Goal: Transaction & Acquisition: Purchase product/service

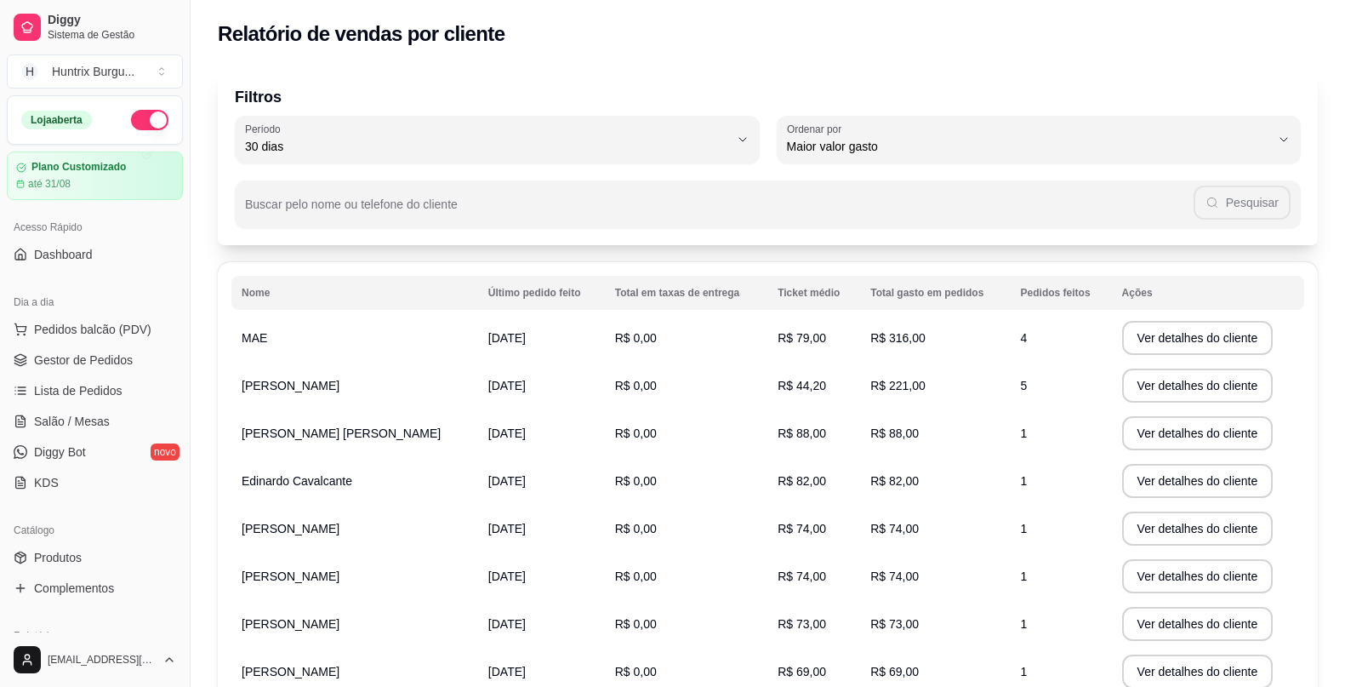
select select "30"
select select "HIGHEST_TOTAL_SPENT_WITH_ORDERS"
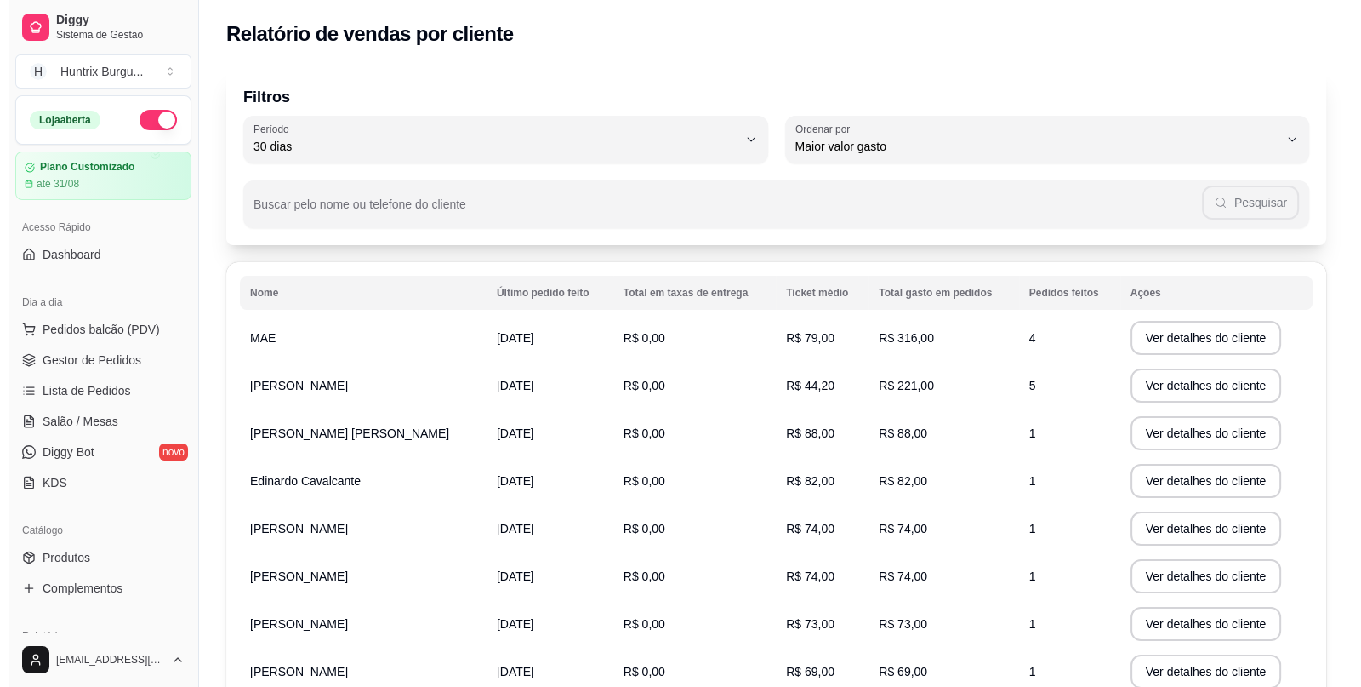
scroll to position [255, 0]
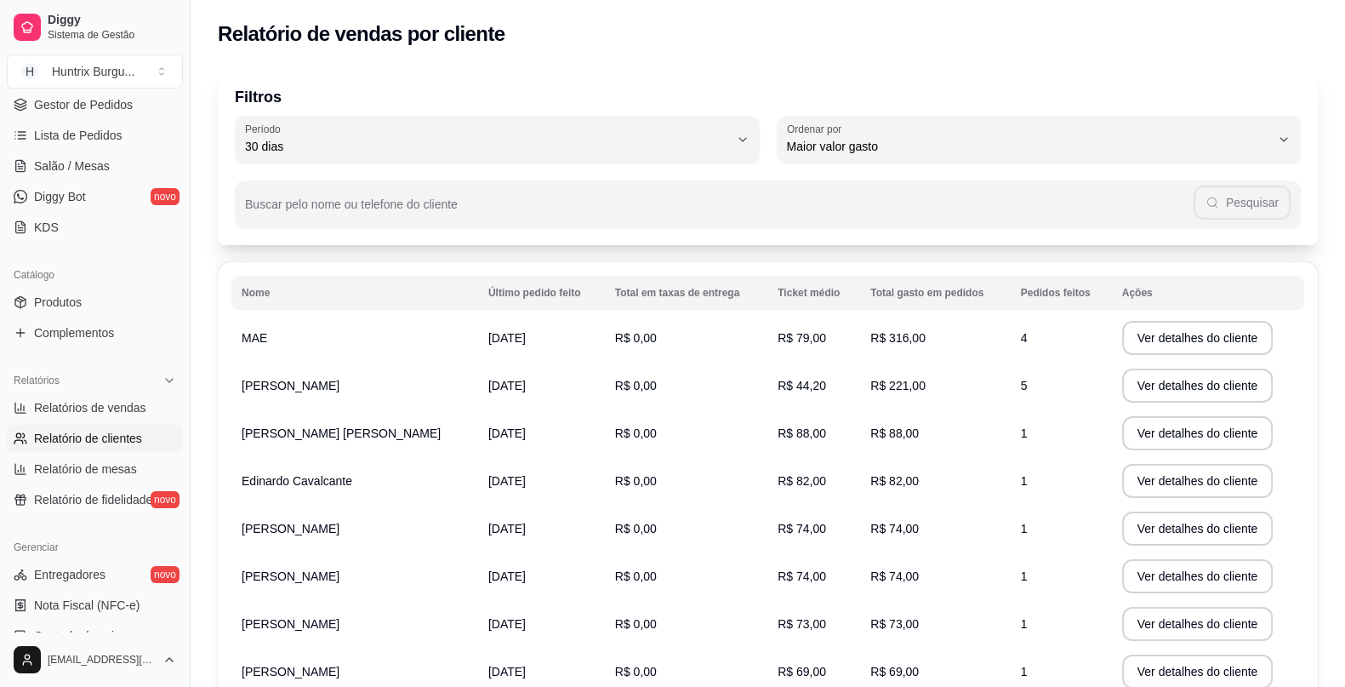
click at [106, 143] on link "Lista de Pedidos" at bounding box center [95, 135] width 176 height 27
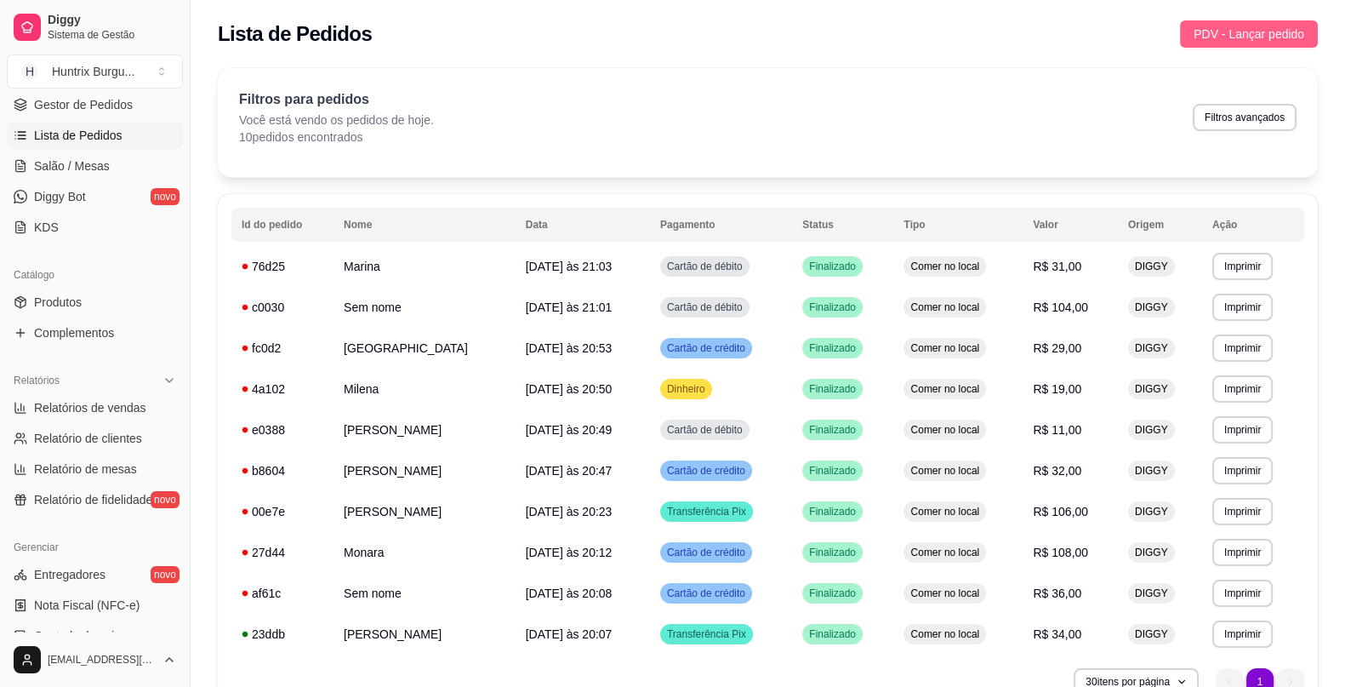
click at [1264, 39] on span "PDV - Lançar pedido" at bounding box center [1249, 34] width 111 height 19
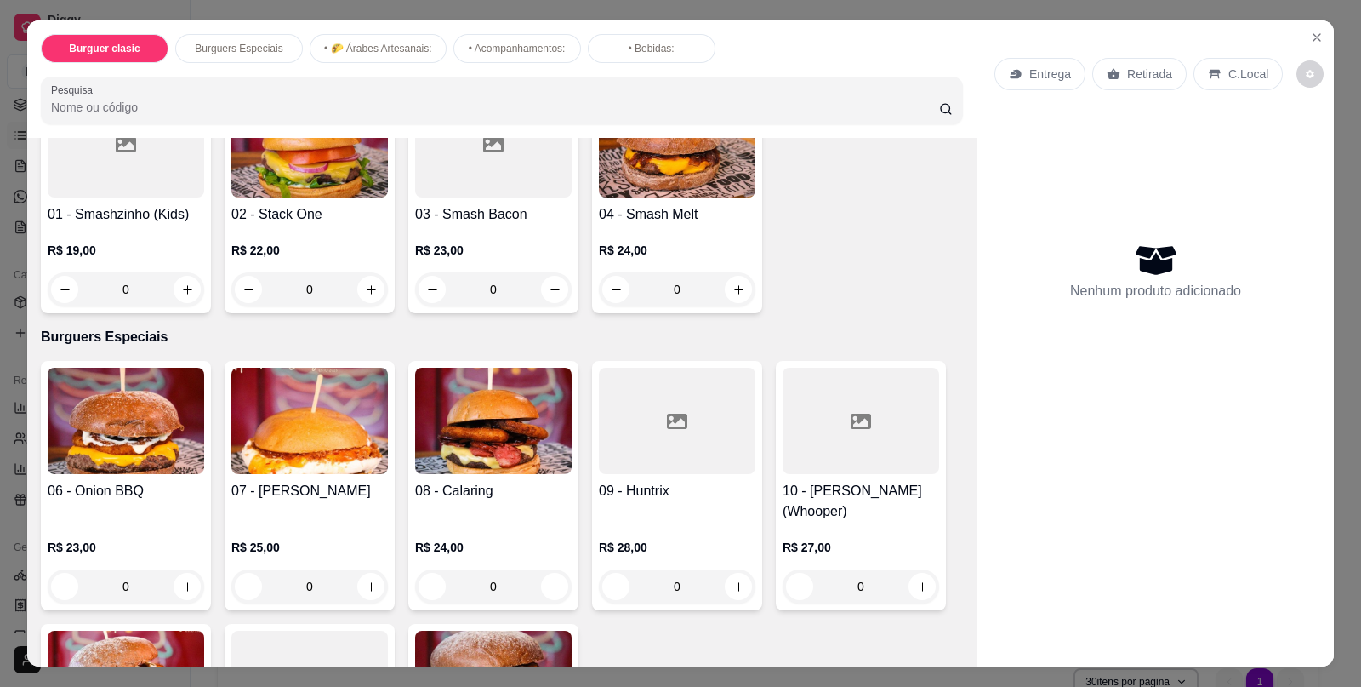
scroll to position [169, 0]
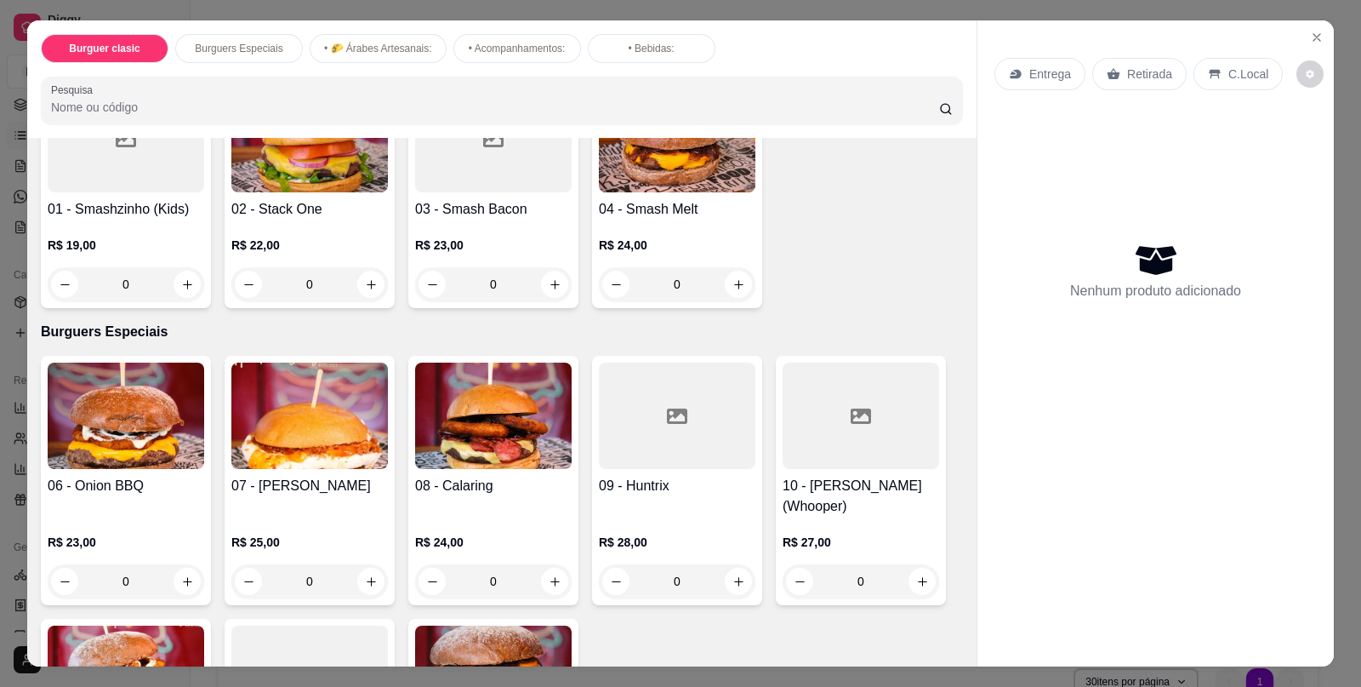
click at [351, 570] on div "0" at bounding box center [309, 581] width 157 height 34
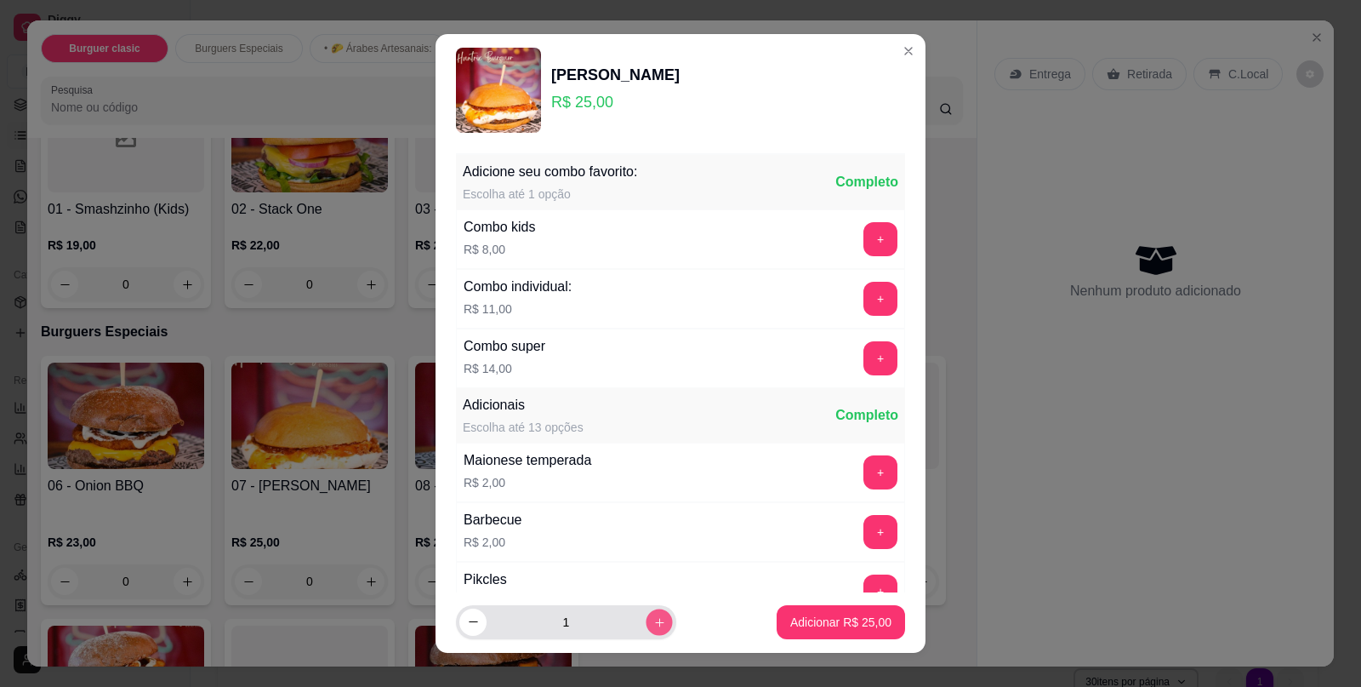
click at [653, 617] on icon "increase-product-quantity" at bounding box center [659, 621] width 13 height 13
type input "2"
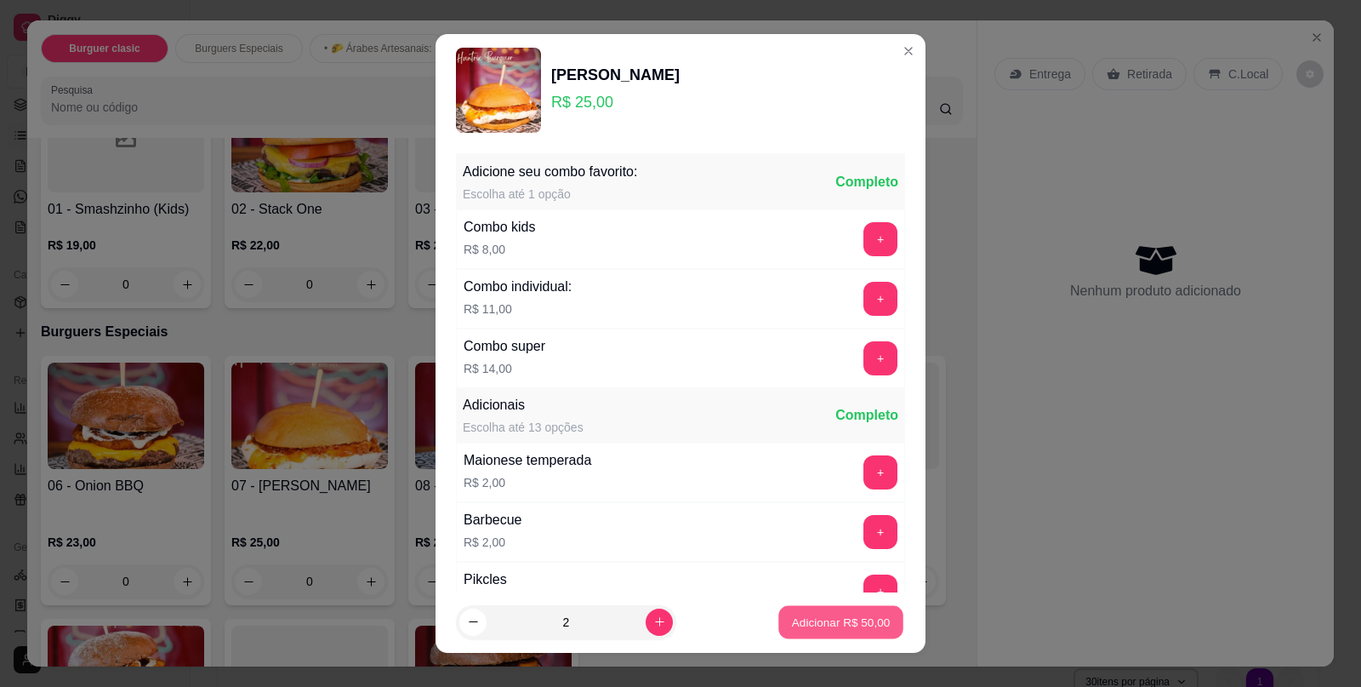
click at [817, 625] on p "Adicionar R$ 50,00" at bounding box center [841, 622] width 99 height 16
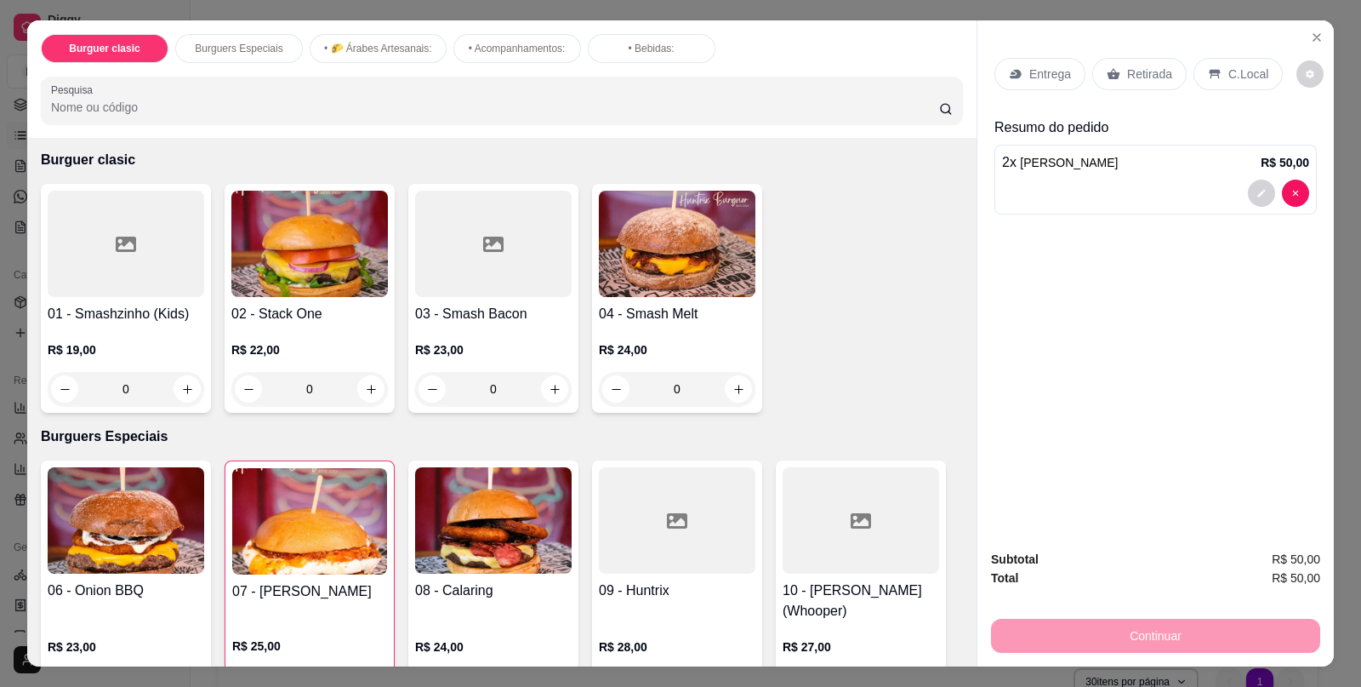
scroll to position [0, 0]
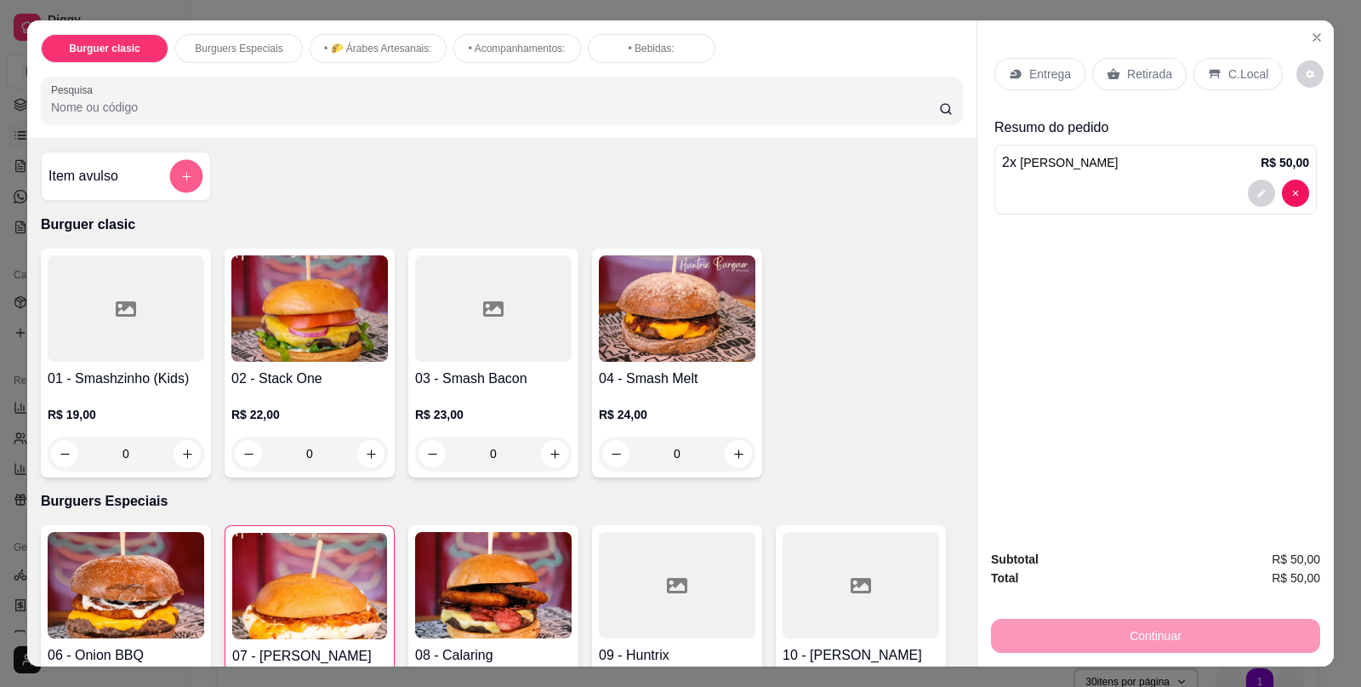
click at [180, 170] on icon "add-separate-item" at bounding box center [186, 176] width 13 height 13
type input "0"
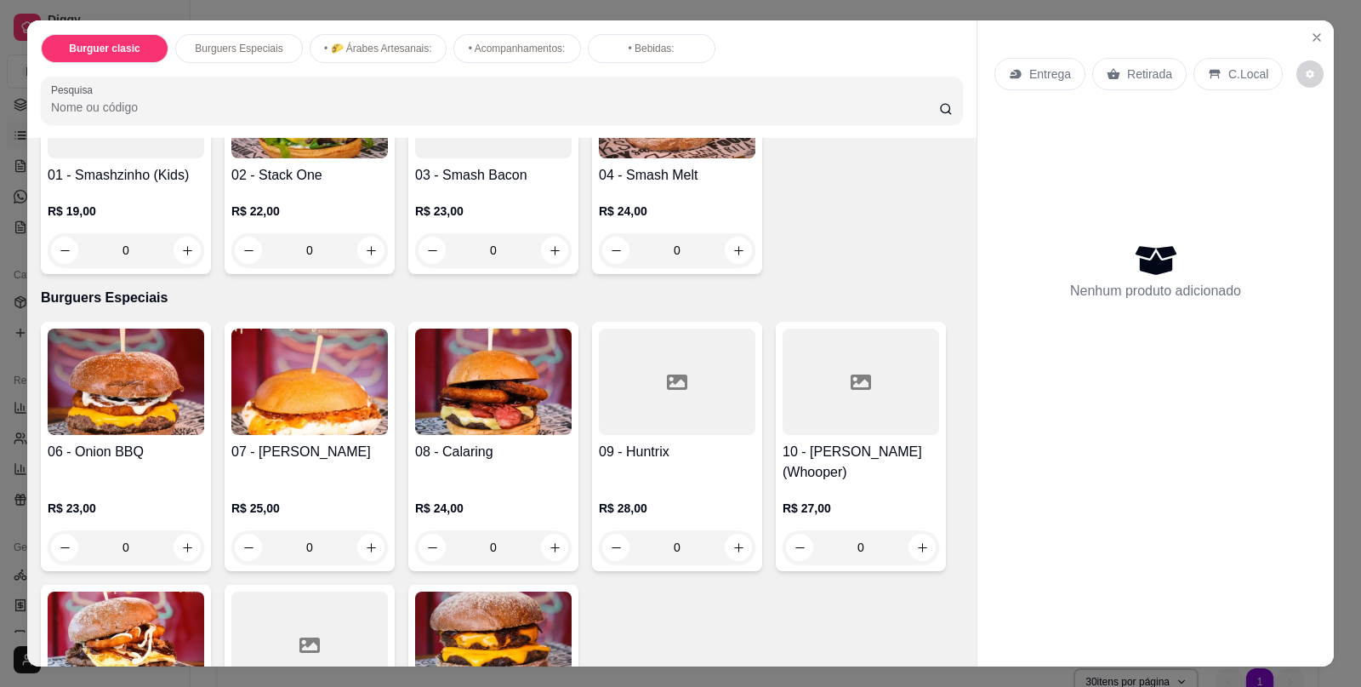
scroll to position [212, 0]
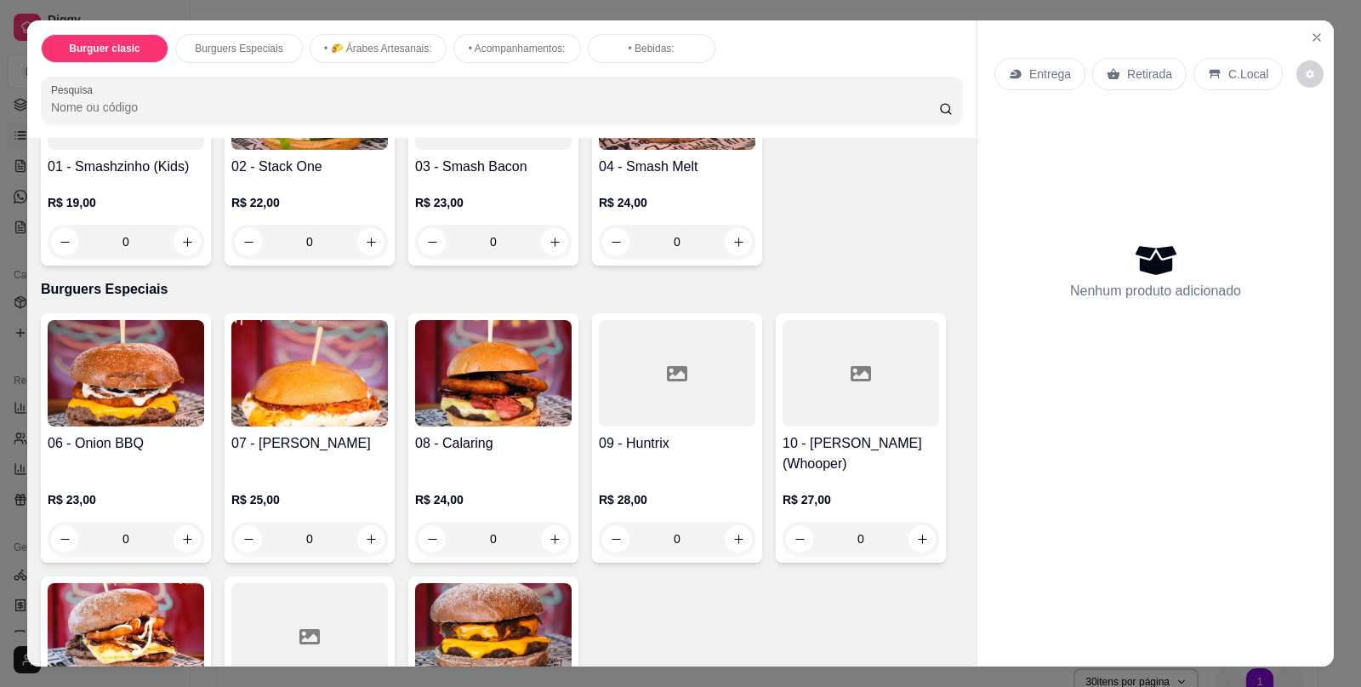
click at [374, 529] on div "0" at bounding box center [309, 539] width 157 height 34
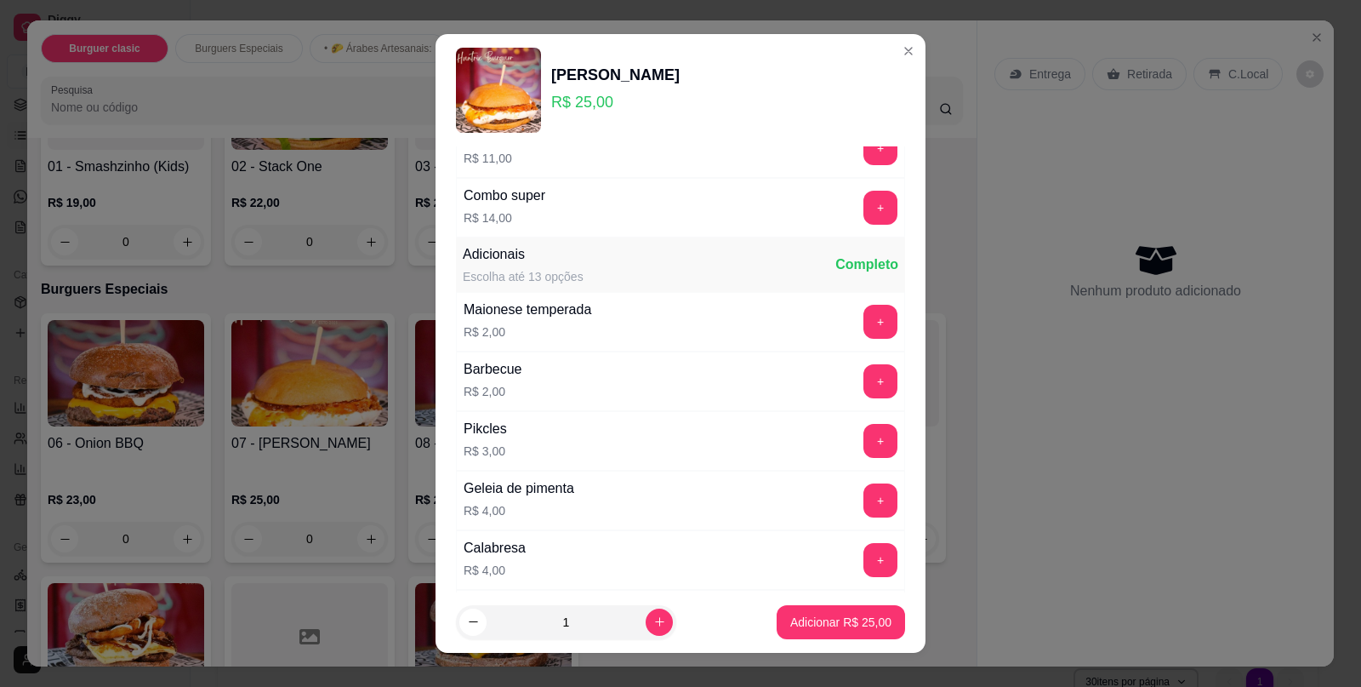
scroll to position [169, 0]
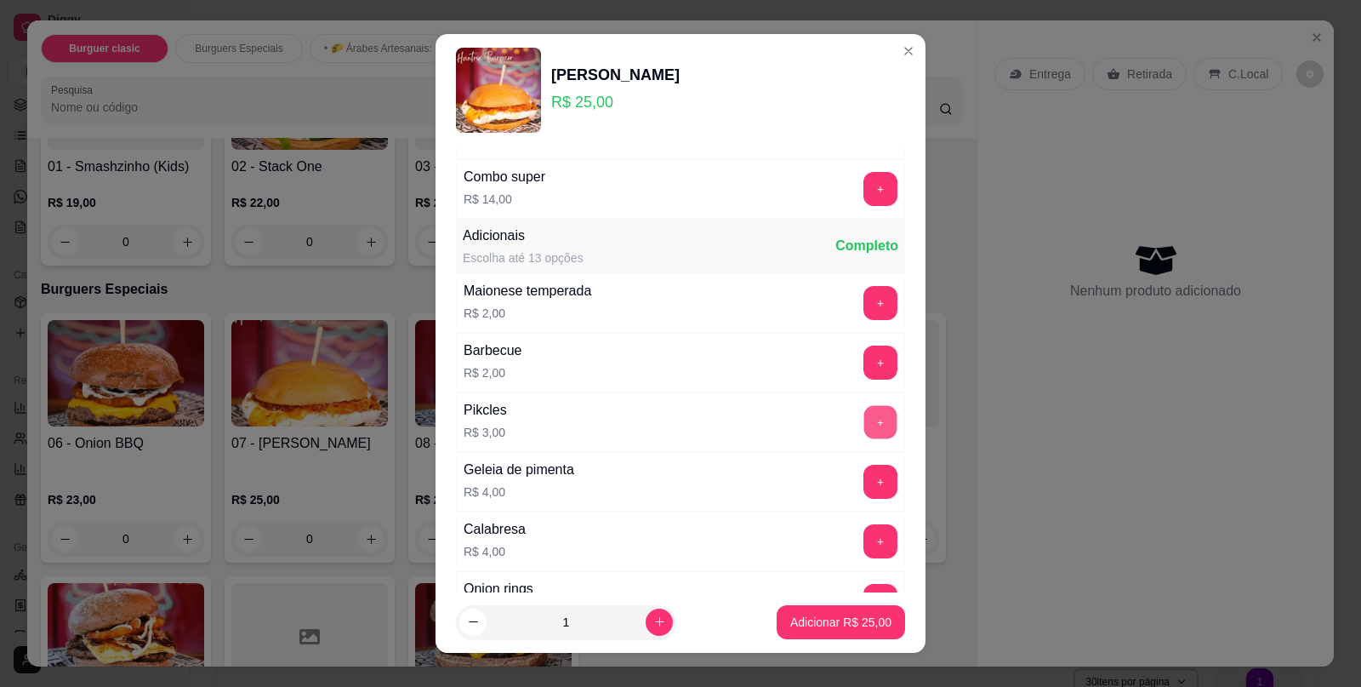
click at [865, 430] on button "+" at bounding box center [881, 422] width 33 height 33
click at [653, 618] on icon "increase-product-quantity" at bounding box center [659, 621] width 13 height 13
type input "2"
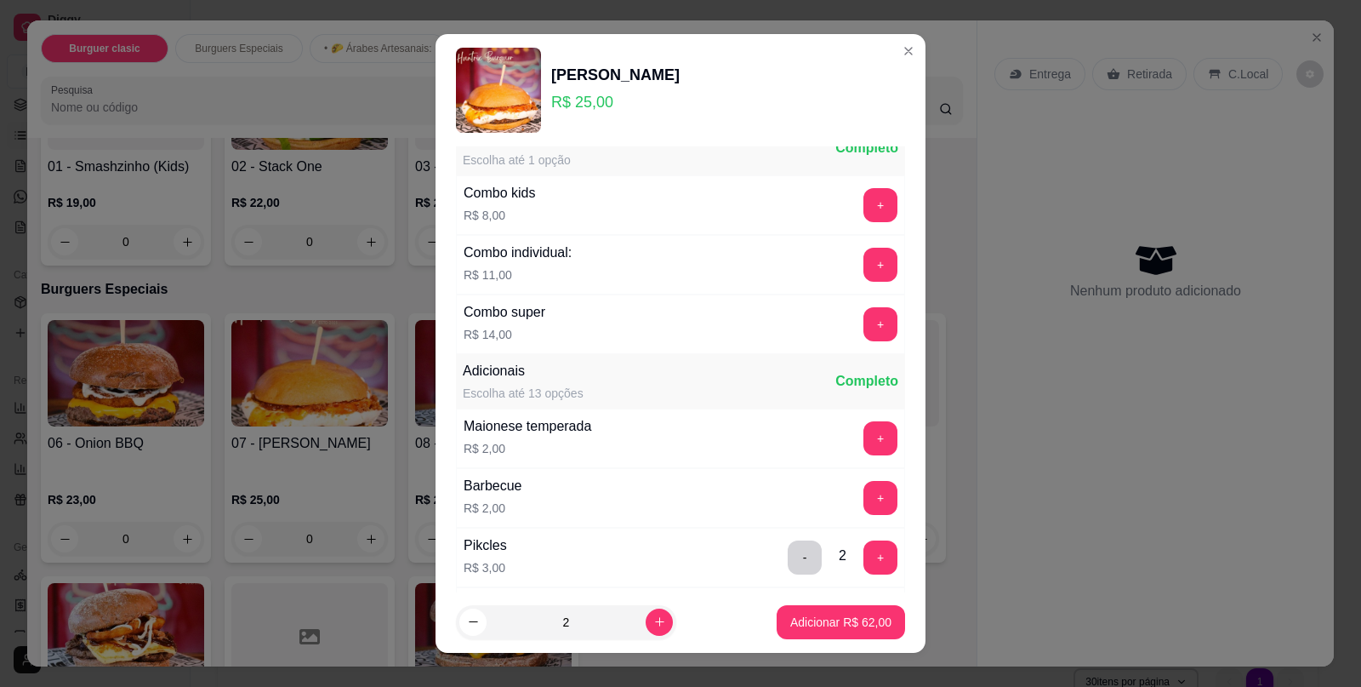
scroll to position [0, 0]
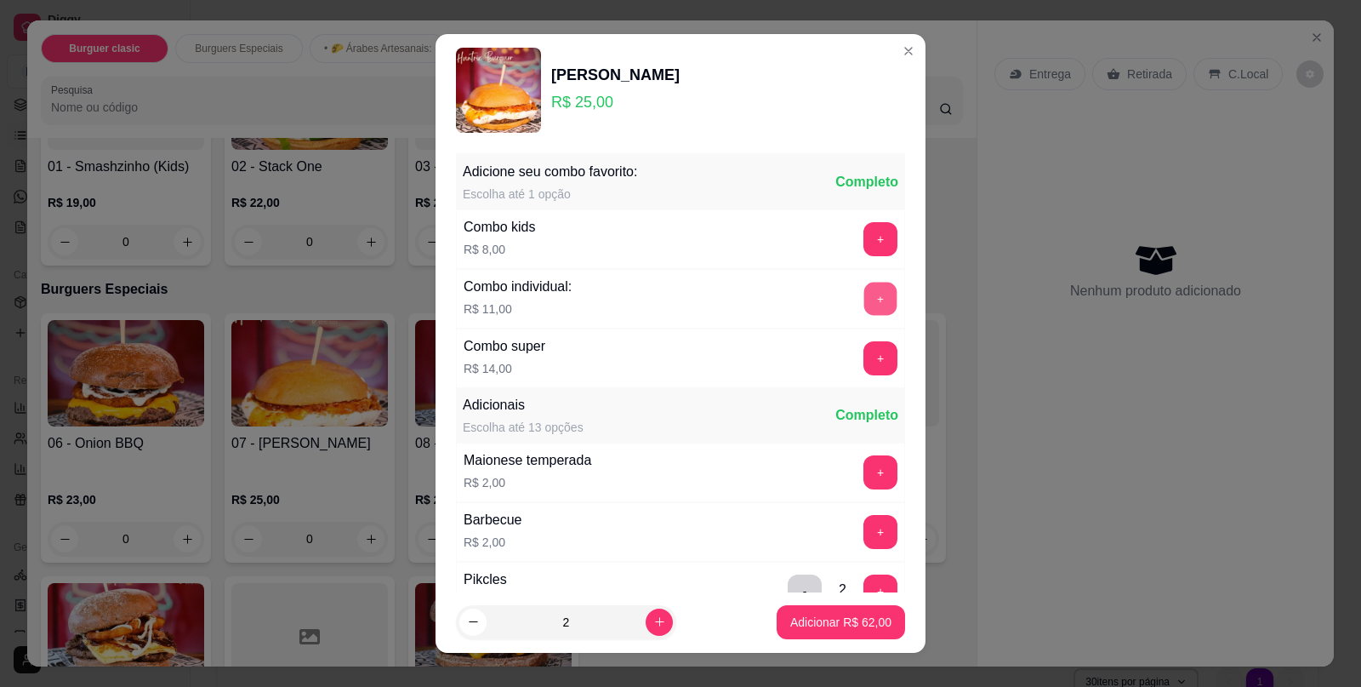
click at [865, 305] on button "+" at bounding box center [881, 299] width 33 height 33
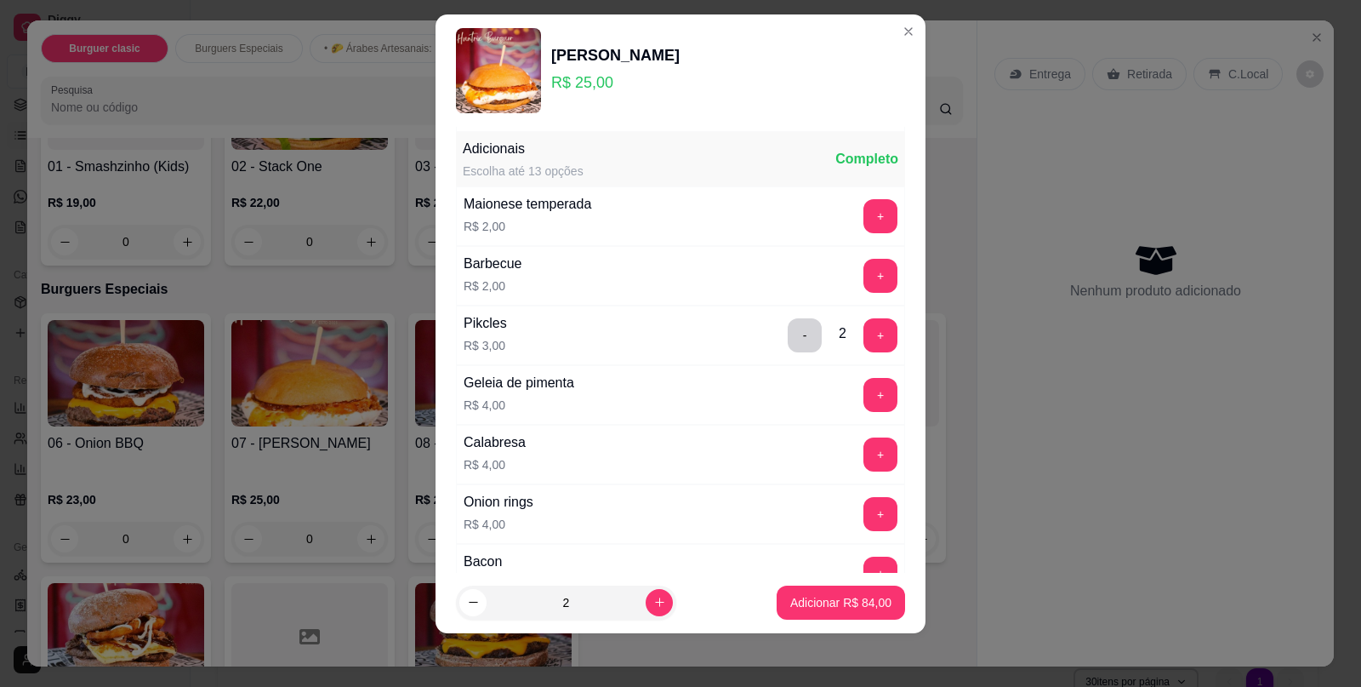
scroll to position [240, 0]
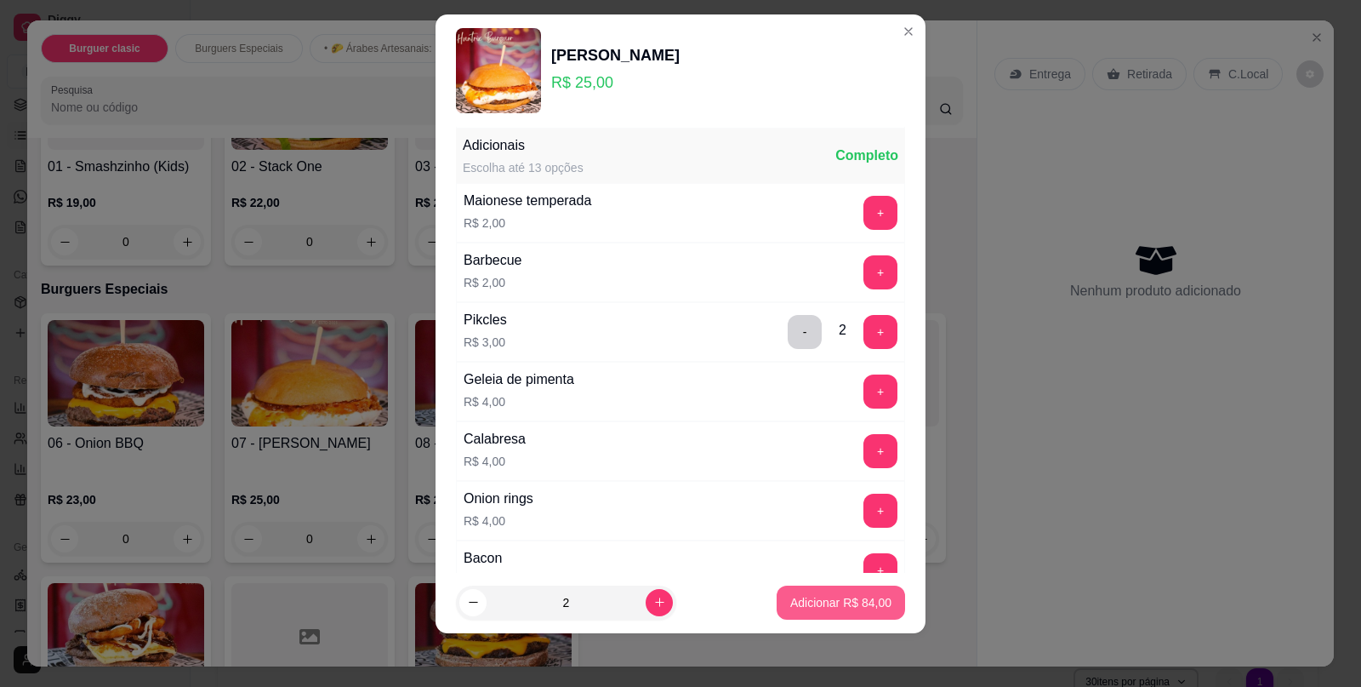
click at [834, 613] on button "Adicionar R$ 84,00" at bounding box center [841, 602] width 128 height 34
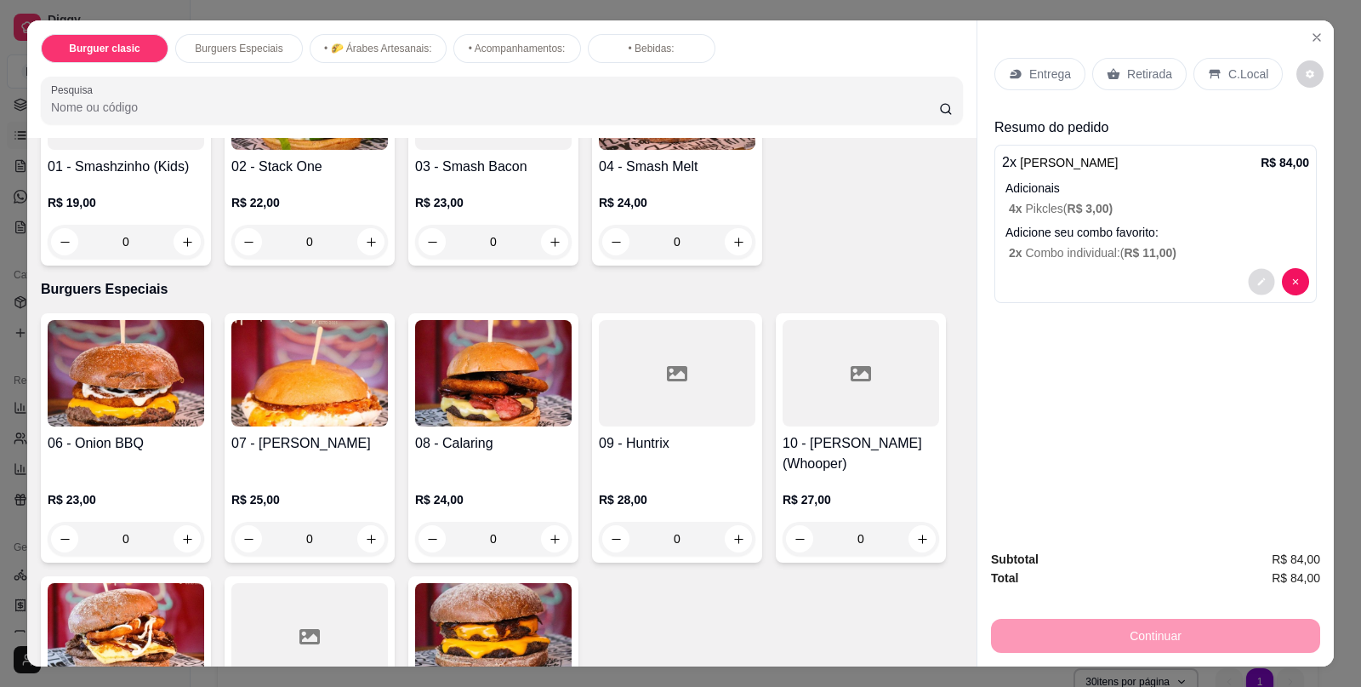
click at [1253, 278] on button "decrease-product-quantity" at bounding box center [1261, 282] width 26 height 26
